Goal: Task Accomplishment & Management: Manage account settings

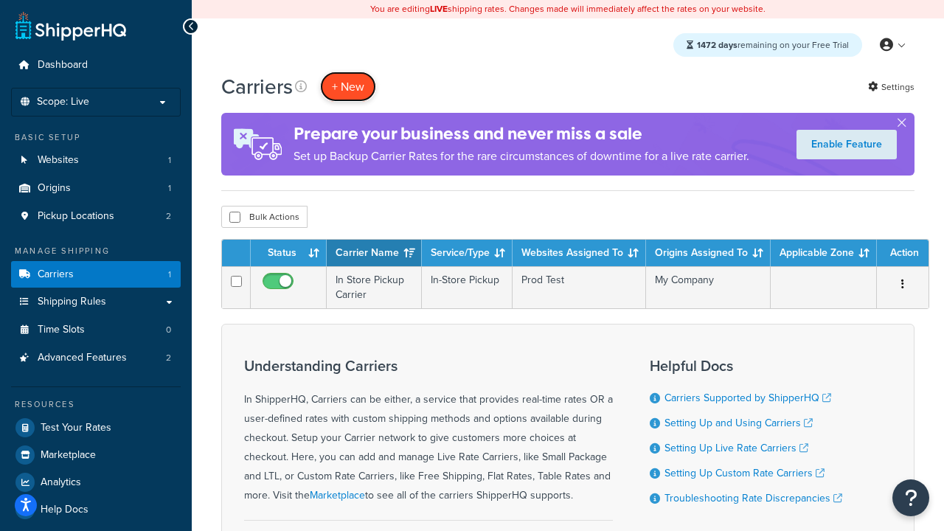
click at [348, 87] on button "+ New" at bounding box center [348, 87] width 56 height 30
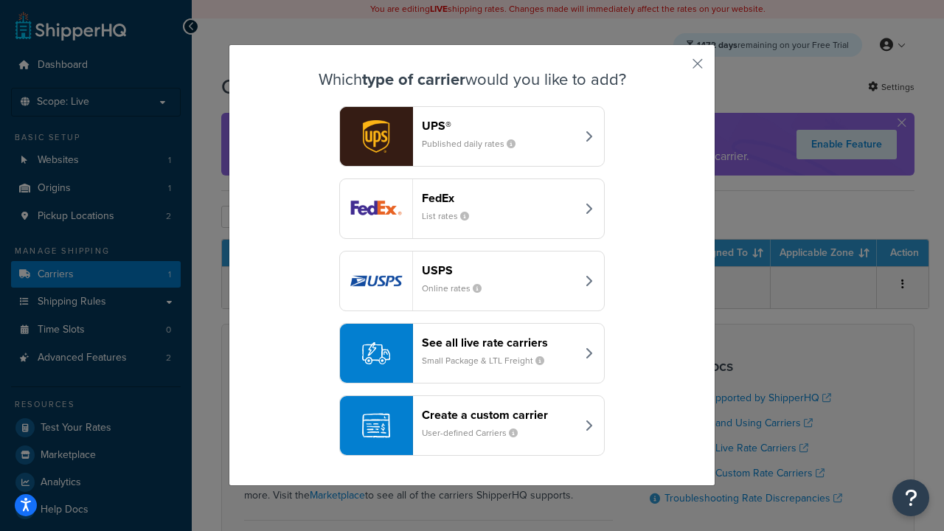
click at [499, 198] on header "FedEx" at bounding box center [499, 198] width 154 height 14
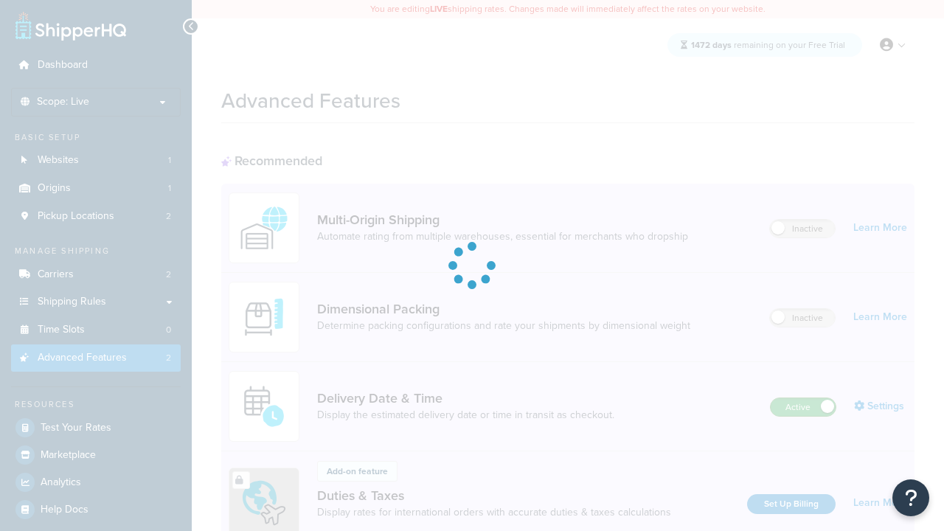
click at [803, 408] on label "Active" at bounding box center [803, 407] width 65 height 18
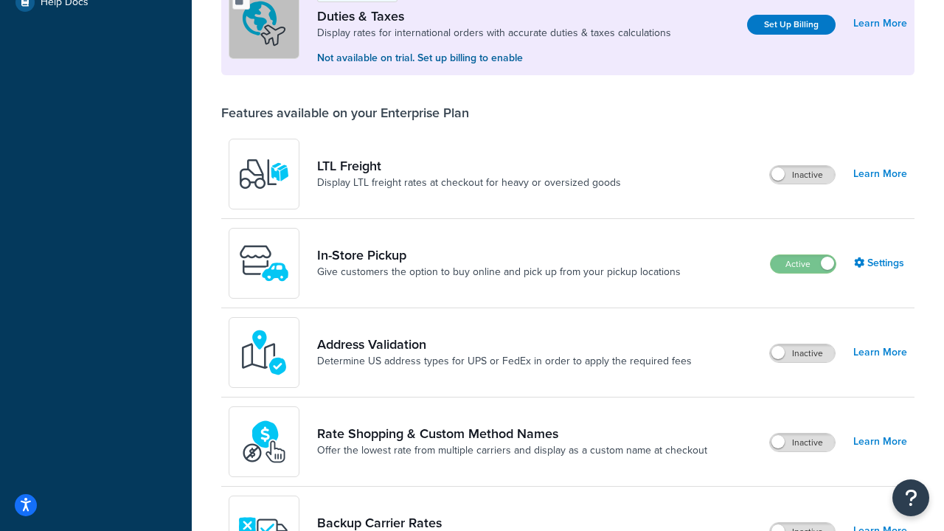
scroll to position [451, 0]
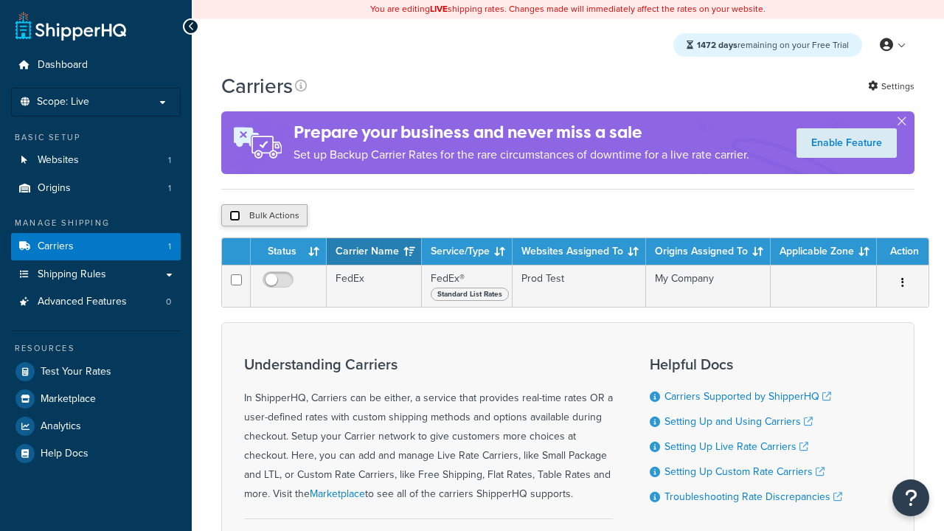
click at [235, 217] on input "checkbox" at bounding box center [234, 215] width 11 height 11
checkbox input "true"
click at [0, 0] on button "Delete" at bounding box center [0, 0] width 0 height 0
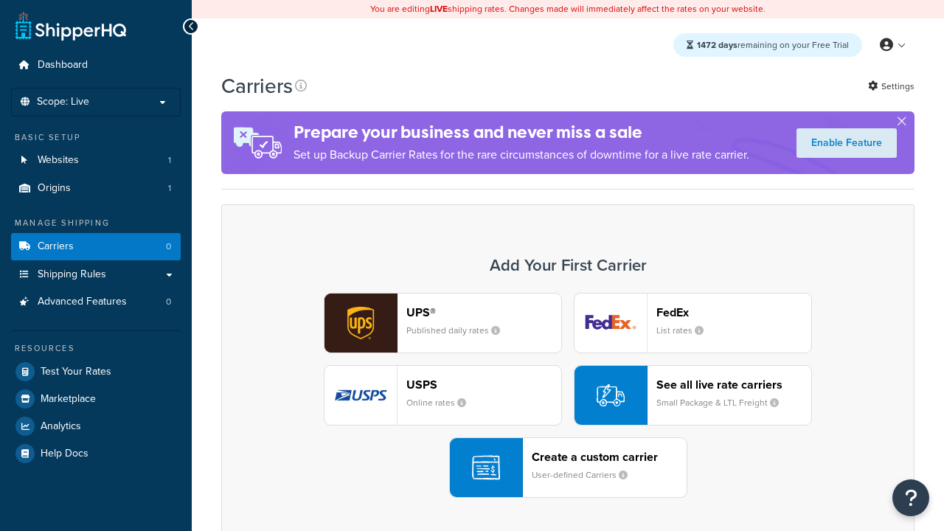
click at [568, 396] on div "UPS® Published daily rates FedEx List rates USPS Online rates See all live rate…" at bounding box center [568, 395] width 662 height 205
click at [734, 313] on header "FedEx" at bounding box center [733, 312] width 155 height 14
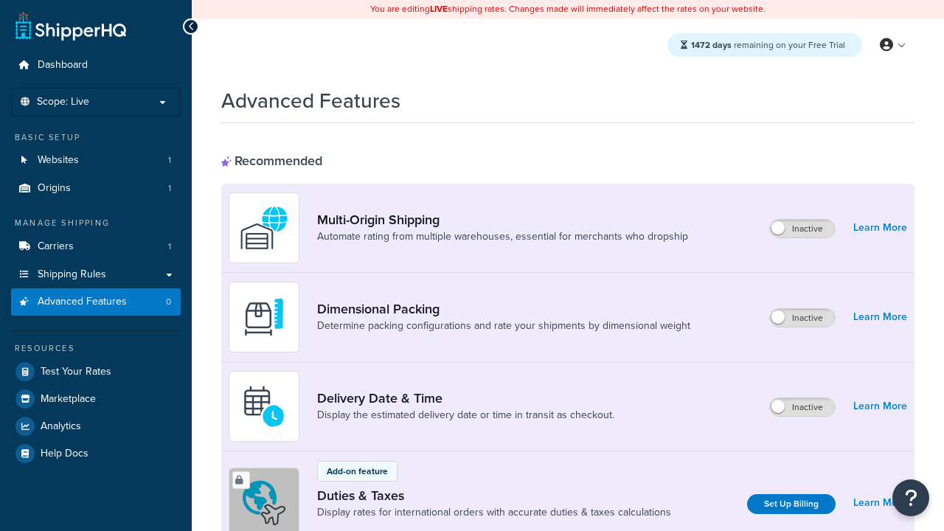
scroll to position [479, 0]
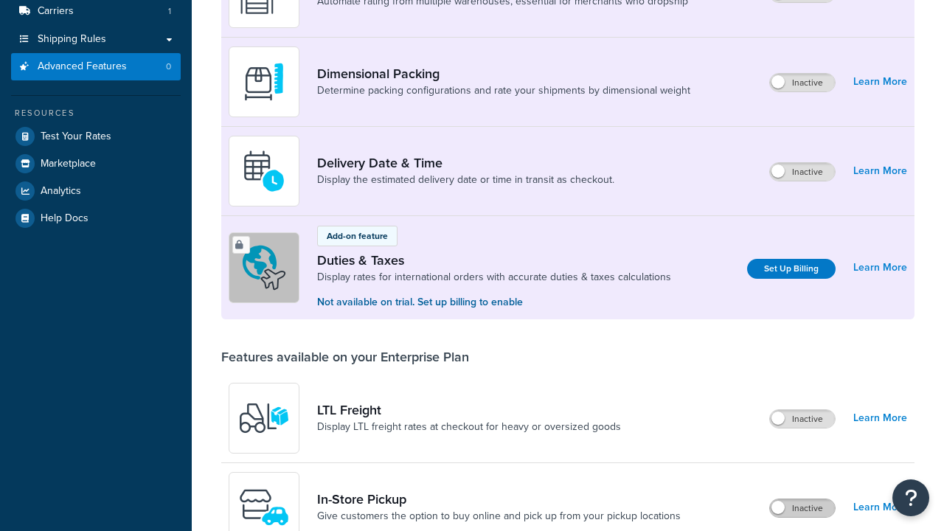
click at [803, 499] on label "Inactive" at bounding box center [802, 508] width 65 height 18
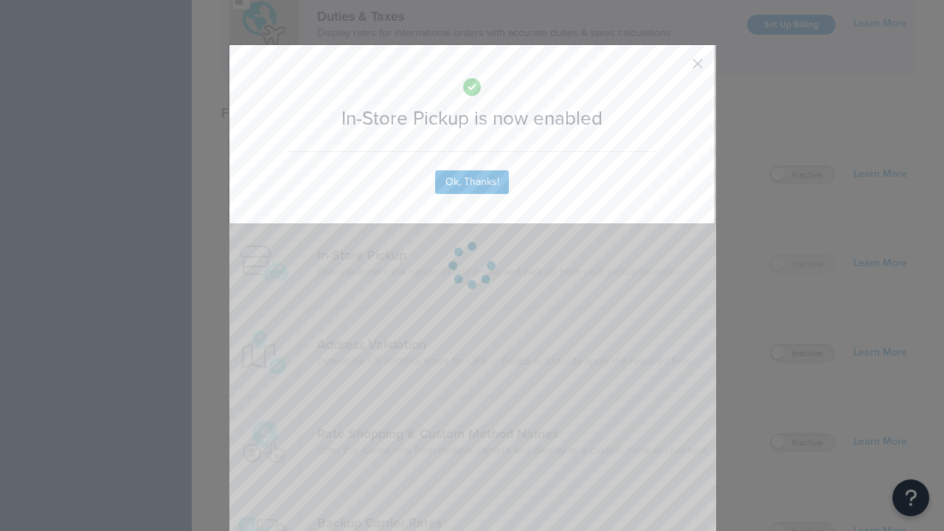
scroll to position [0, 0]
click at [676, 69] on button "button" at bounding box center [676, 69] width 4 height 4
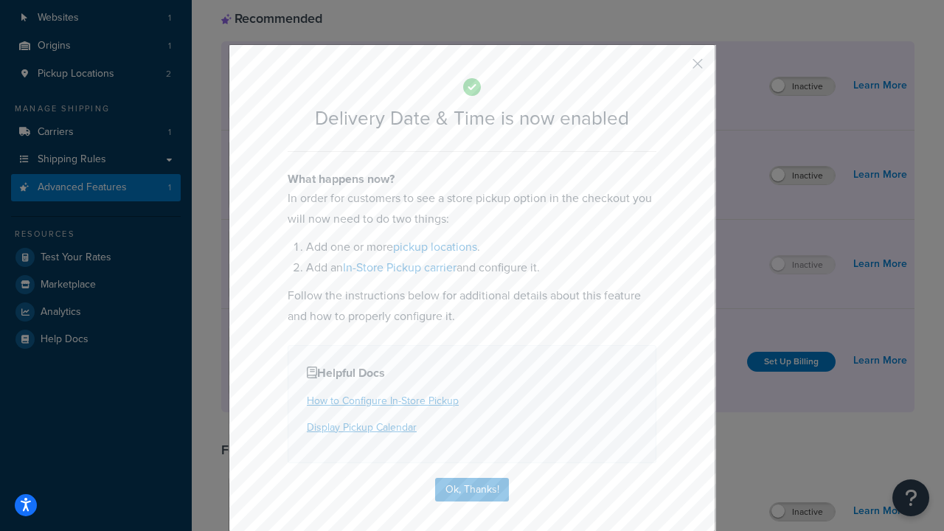
click at [676, 69] on button "button" at bounding box center [676, 69] width 4 height 4
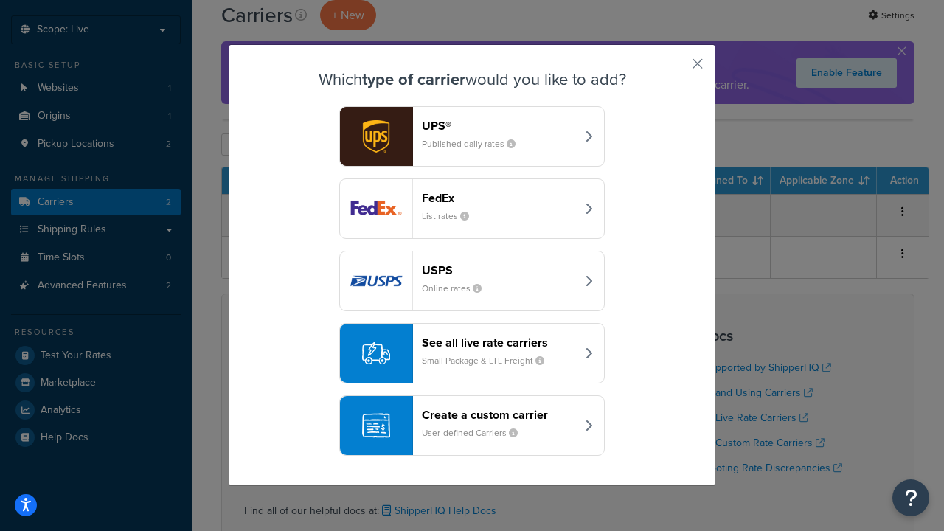
click at [472, 426] on div "Create a custom carrier User-defined Carriers" at bounding box center [499, 425] width 154 height 35
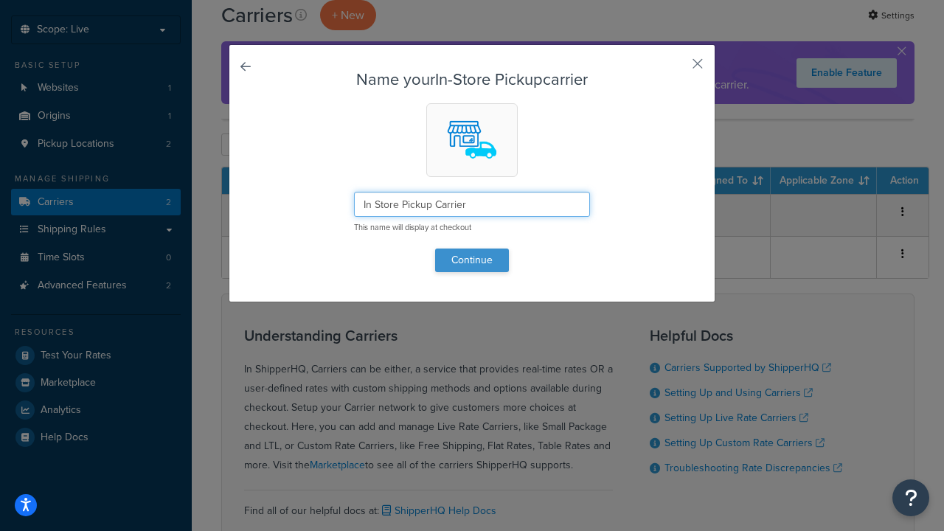
type input "In Store Pickup Carrier"
click at [472, 260] on button "Continue" at bounding box center [472, 261] width 74 height 24
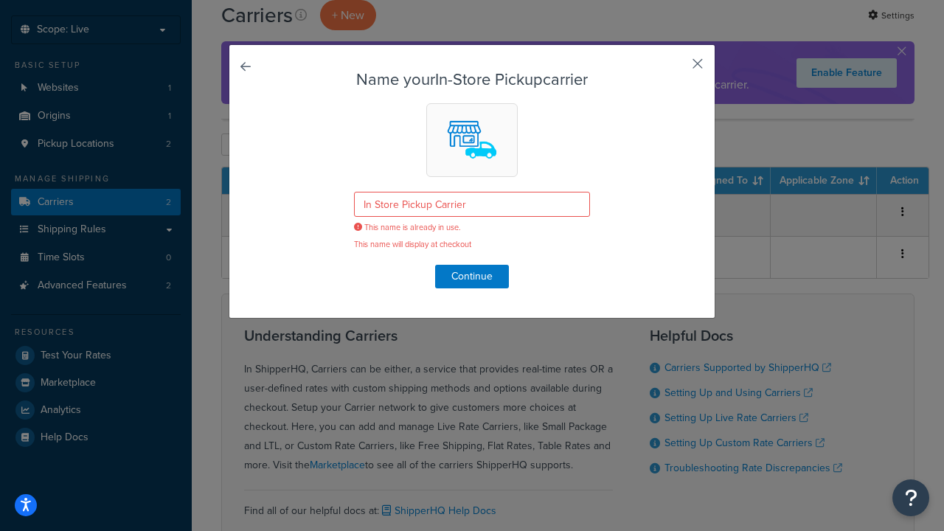
click at [676, 69] on button "button" at bounding box center [676, 69] width 4 height 4
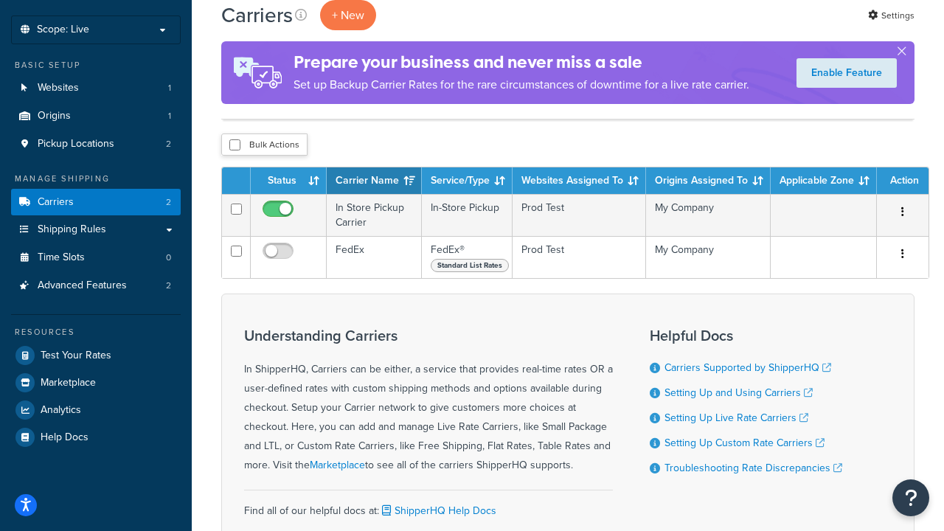
click at [235, 146] on input "checkbox" at bounding box center [234, 144] width 11 height 11
checkbox input "true"
click at [0, 0] on button "Delete" at bounding box center [0, 0] width 0 height 0
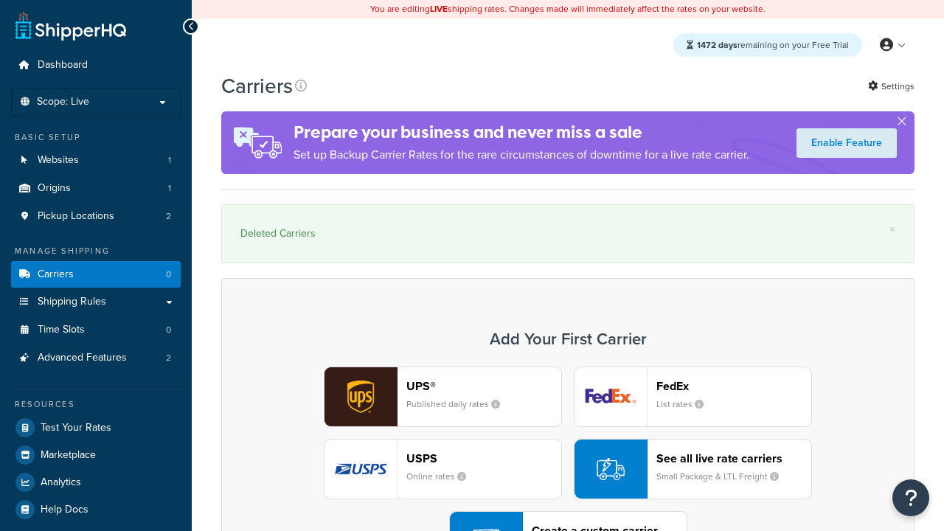
scroll to position [41, 0]
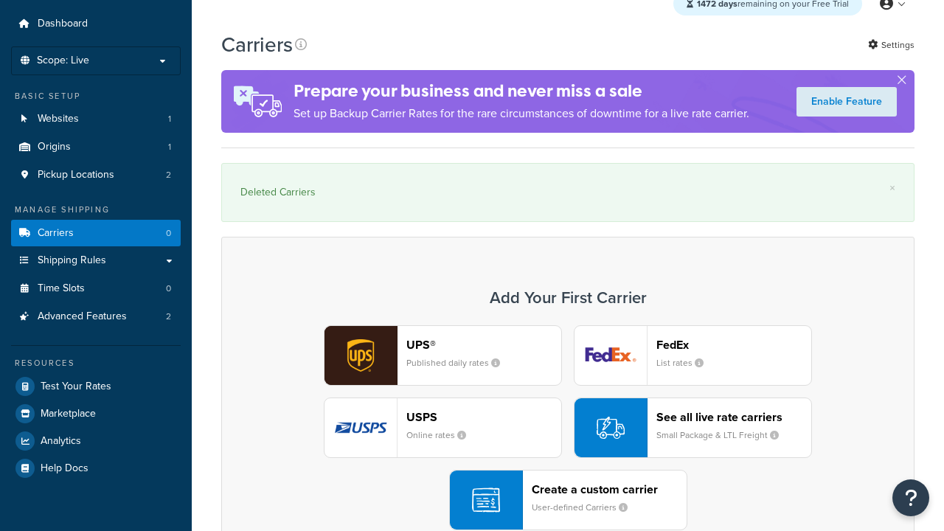
click at [568, 501] on div "Create a custom carrier User-defined Carriers" at bounding box center [609, 499] width 155 height 35
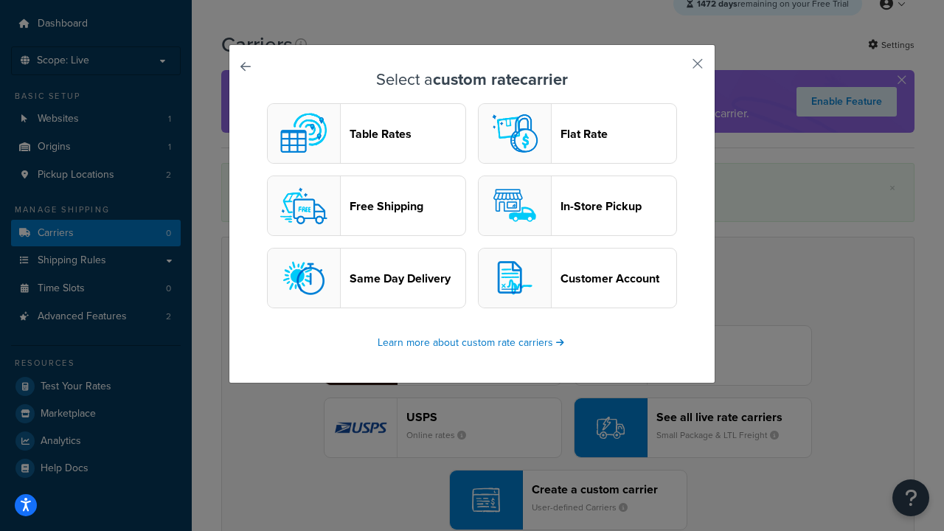
click at [577, 206] on header "In-Store Pickup" at bounding box center [618, 206] width 116 height 14
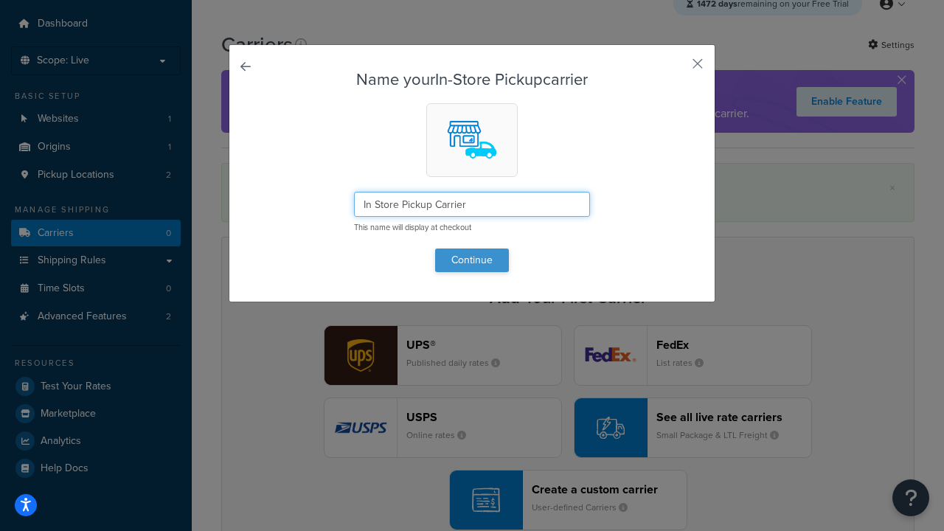
type input "In Store Pickup Carrier"
click at [472, 260] on button "Continue" at bounding box center [472, 261] width 74 height 24
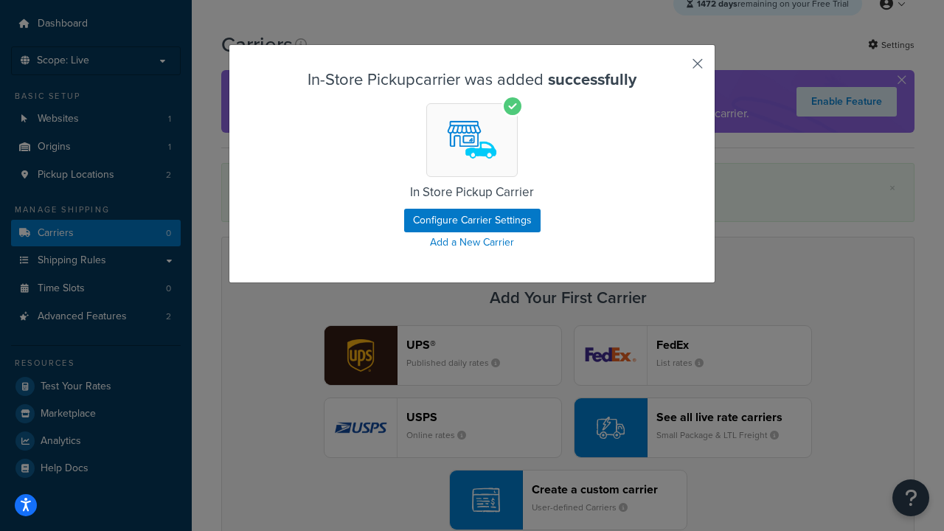
click at [676, 69] on button "button" at bounding box center [676, 69] width 4 height 4
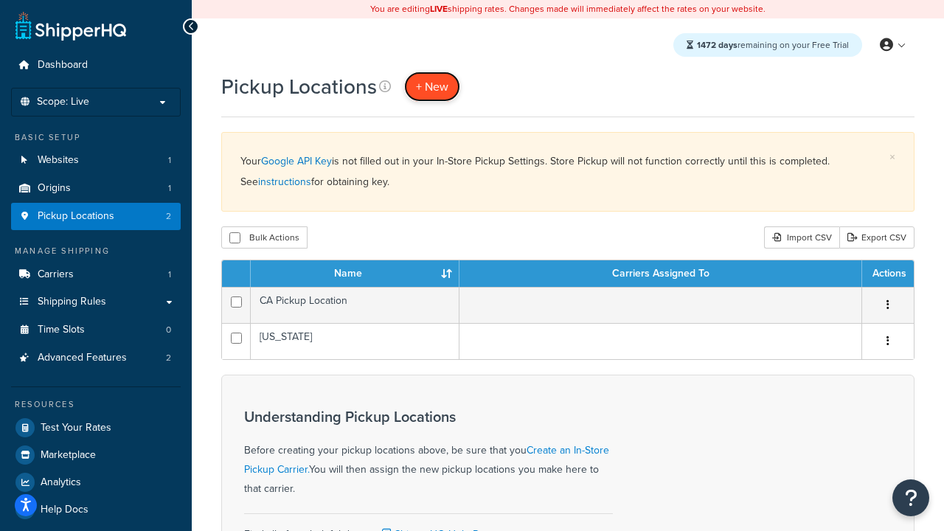
click at [431, 87] on span "+ New" at bounding box center [432, 86] width 32 height 17
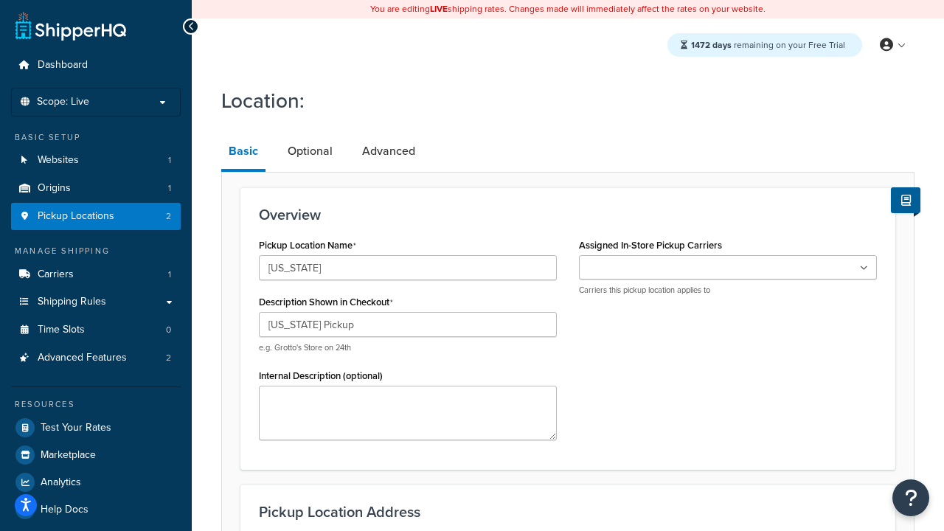
type input "[US_STATE] Pickup"
click at [728, 268] on ul at bounding box center [728, 267] width 298 height 24
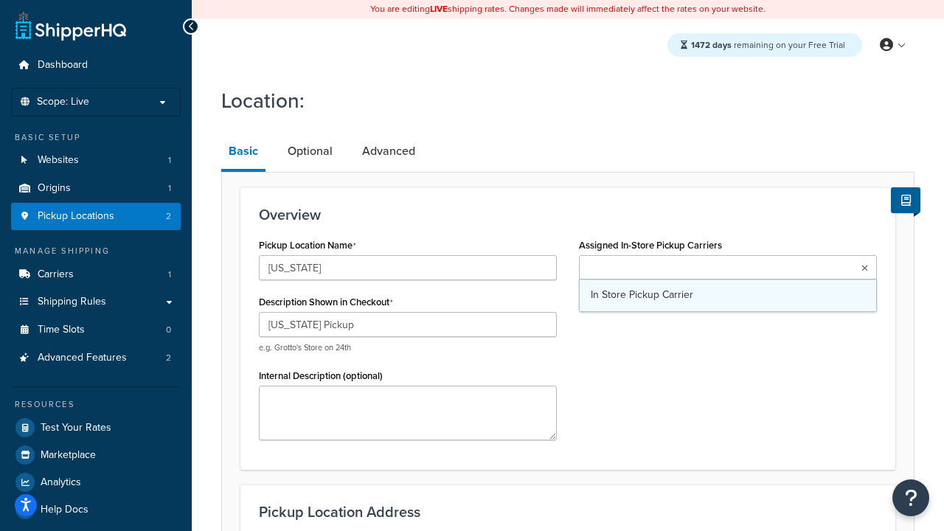
type input "3385 Michelson Drive"
type input "Suite B"
type input "Irvine"
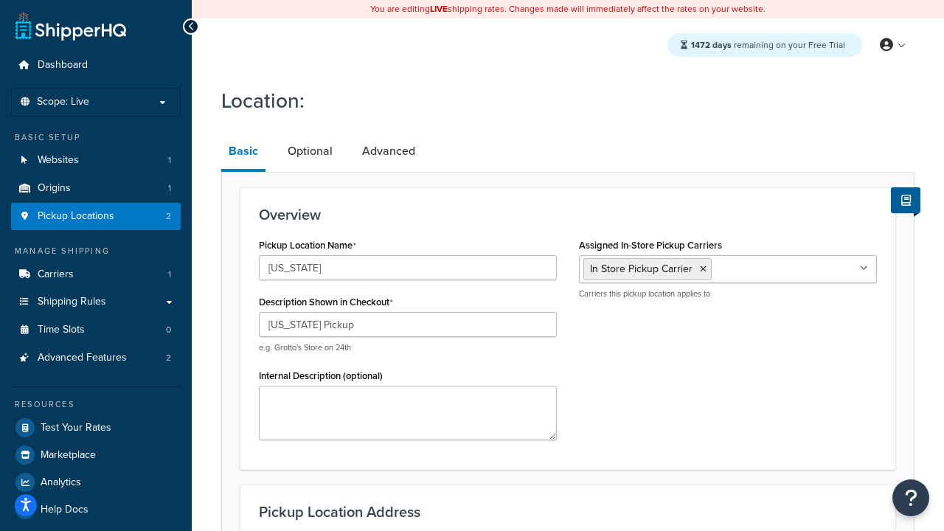
select select "5"
type input "Irvine"
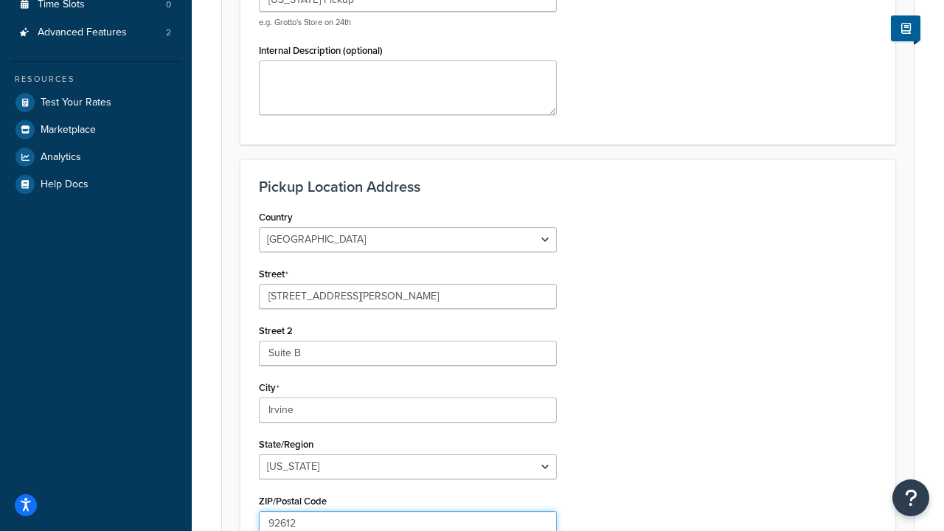
type input "92612"
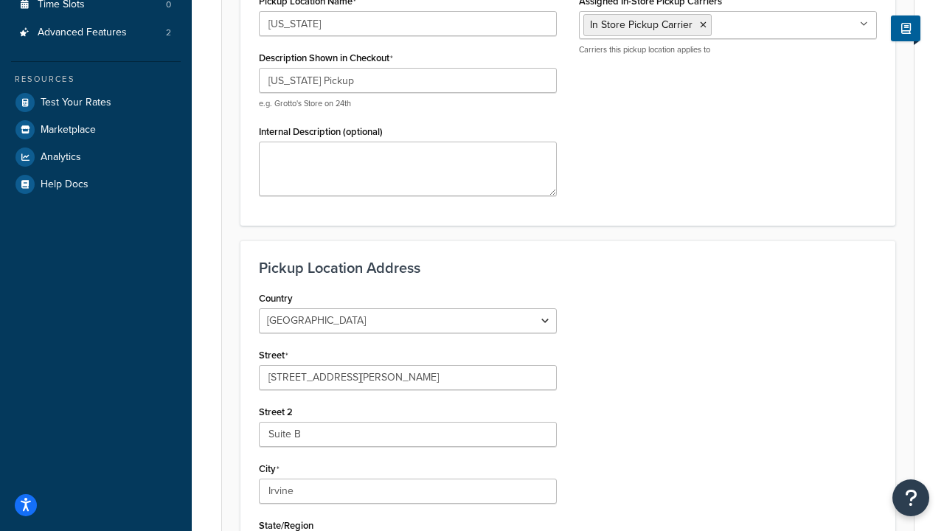
scroll to position [529, 0]
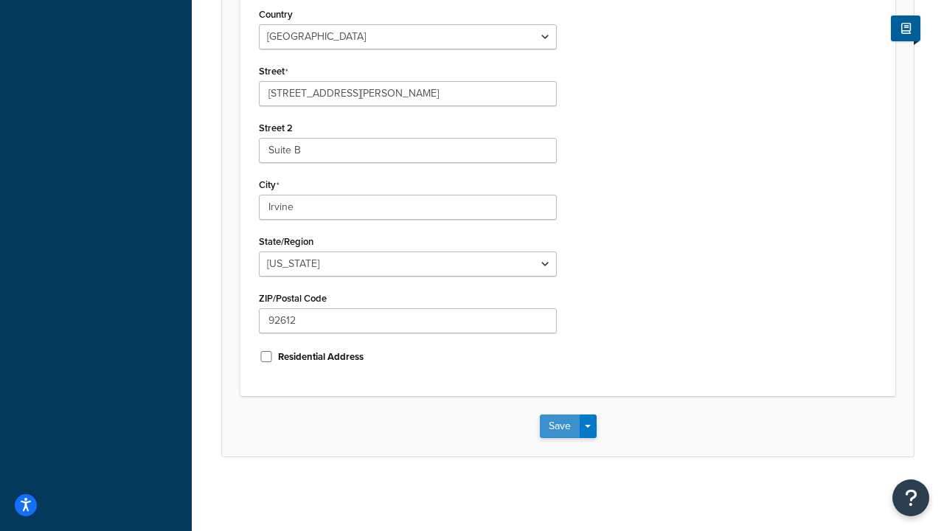
click at [569, 421] on button "Save" at bounding box center [560, 426] width 40 height 24
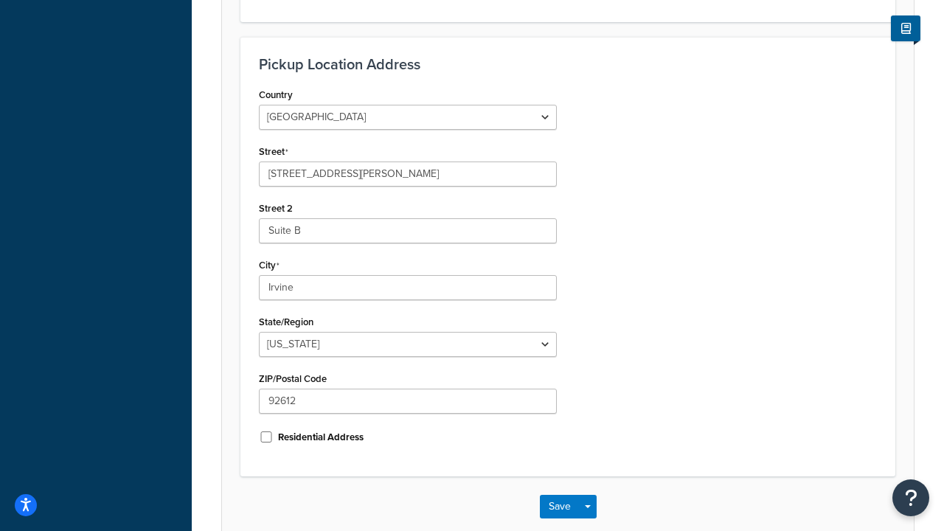
scroll to position [0, 0]
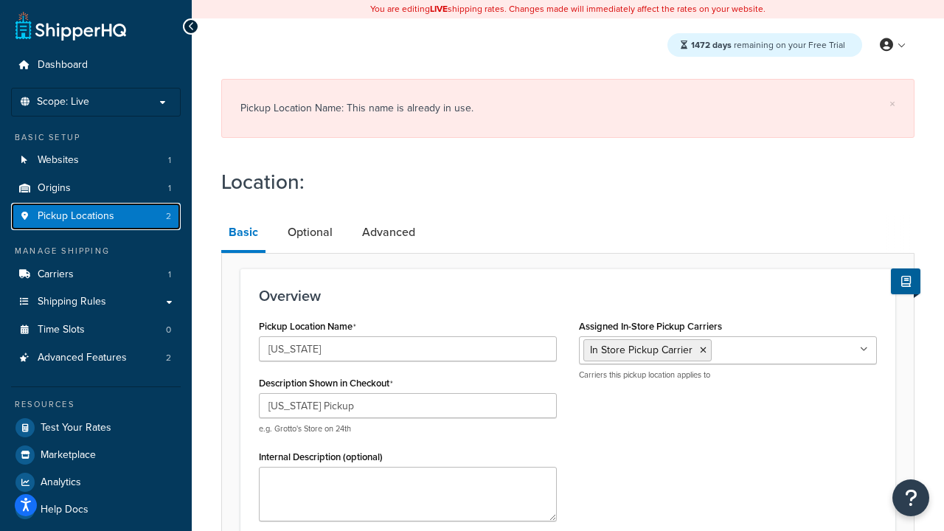
click at [149, 217] on link "Pickup Locations 2" at bounding box center [96, 216] width 170 height 27
